Goal: Find specific page/section: Find specific page/section

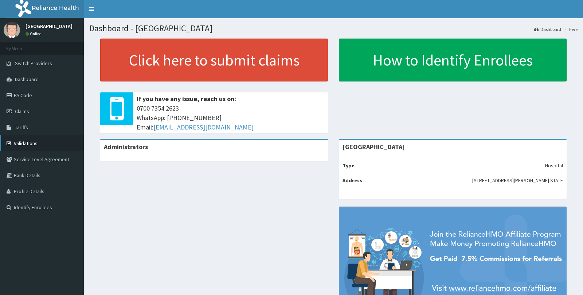
click at [32, 143] on link "Validations" at bounding box center [42, 144] width 84 height 16
click at [29, 141] on link "Validations" at bounding box center [42, 144] width 84 height 16
